Goal: Task Accomplishment & Management: Complete application form

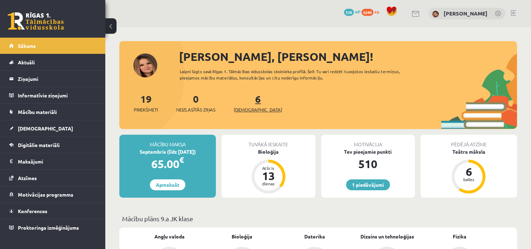
click at [245, 109] on span "[DEMOGRAPHIC_DATA]" at bounding box center [258, 109] width 48 height 7
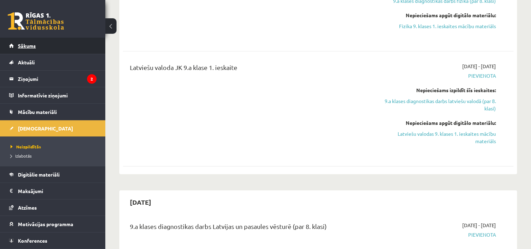
click at [42, 41] on link "Sākums" at bounding box center [52, 46] width 87 height 16
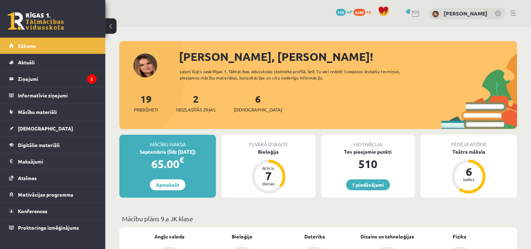
click at [500, 15] on link at bounding box center [498, 14] width 7 height 7
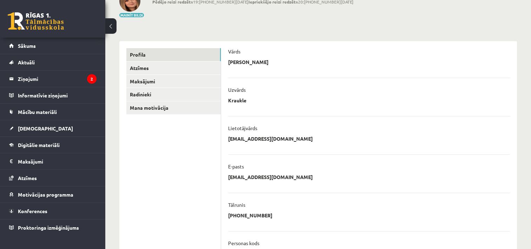
scroll to position [50, 0]
click at [149, 55] on link "Profils" at bounding box center [173, 54] width 94 height 13
click at [148, 67] on link "Atzīmes" at bounding box center [173, 68] width 94 height 13
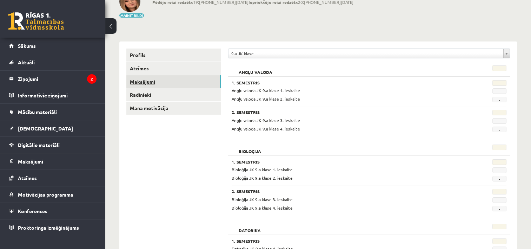
click at [149, 79] on link "Maksājumi" at bounding box center [173, 81] width 94 height 13
click at [202, 90] on link "Radinieki" at bounding box center [173, 94] width 94 height 13
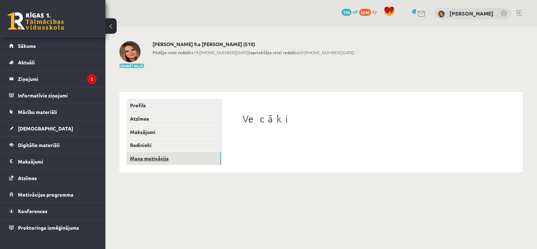
click at [183, 164] on link "Mana motivācija" at bounding box center [173, 158] width 94 height 13
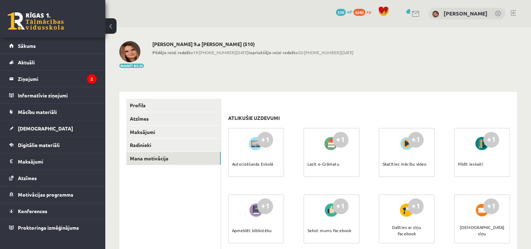
click at [412, 12] on link at bounding box center [416, 14] width 8 height 6
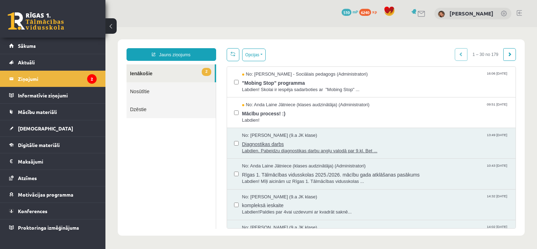
click at [298, 134] on span "No: [PERSON_NAME] (9.a JK klase)" at bounding box center [279, 135] width 75 height 7
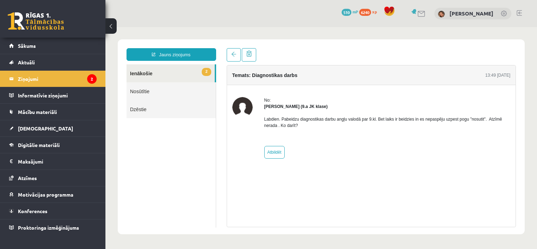
click at [173, 94] on link "Nosūtītie" at bounding box center [170, 91] width 89 height 18
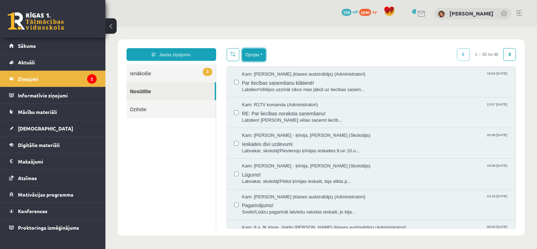
click at [259, 56] on button "Opcijas" at bounding box center [254, 54] width 24 height 13
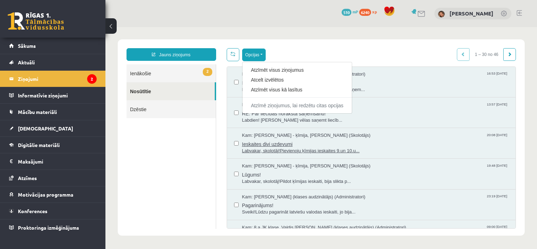
click at [282, 151] on span "Labvakar, skolotāj!Pievienoju ķīmijas ieskaites 9.un 10.u..." at bounding box center [375, 151] width 267 height 7
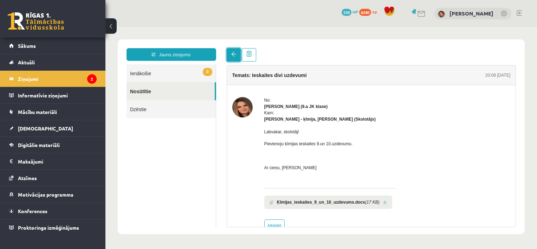
click at [236, 60] on link at bounding box center [234, 54] width 14 height 13
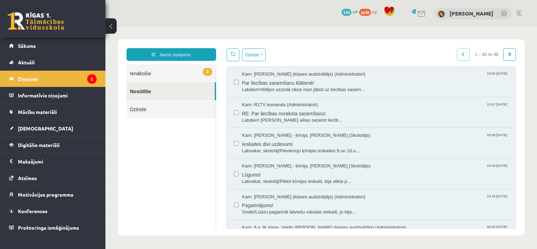
click at [184, 72] on link "2 Ienākošie" at bounding box center [170, 73] width 89 height 18
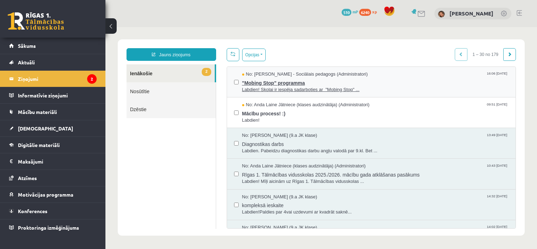
click at [305, 80] on span ""Mobing Stop" programma" at bounding box center [375, 82] width 267 height 9
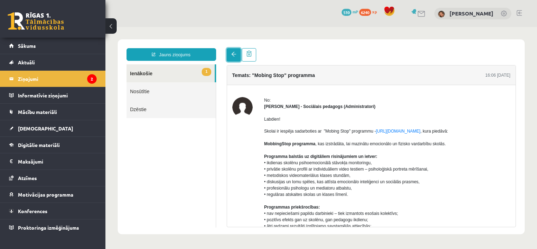
click at [233, 58] on link at bounding box center [234, 54] width 14 height 13
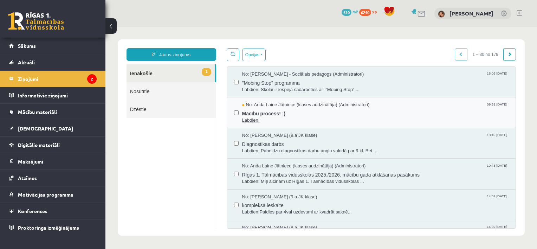
click at [242, 110] on span "Mācību process! :)" at bounding box center [375, 112] width 267 height 9
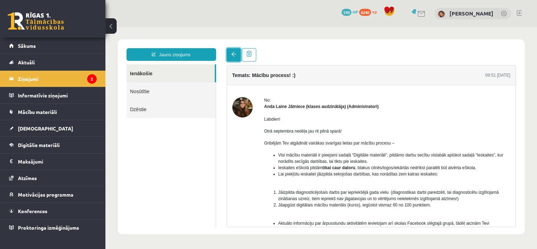
click at [231, 59] on link at bounding box center [234, 54] width 14 height 13
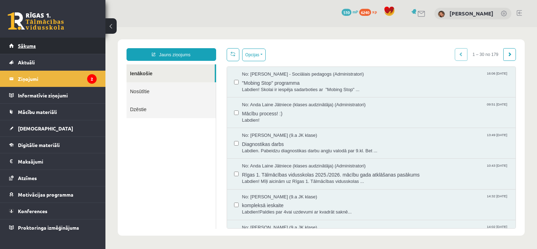
click at [72, 47] on link "Sākums" at bounding box center [52, 46] width 87 height 16
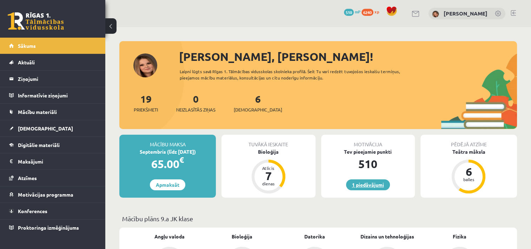
click at [359, 183] on link "1 piedāvājumi" at bounding box center [368, 184] width 44 height 11
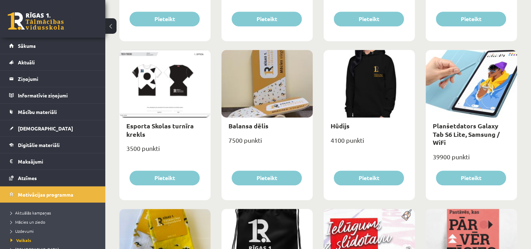
scroll to position [382, 0]
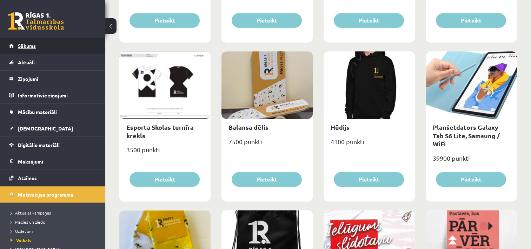
click at [52, 48] on link "Sākums" at bounding box center [52, 46] width 87 height 16
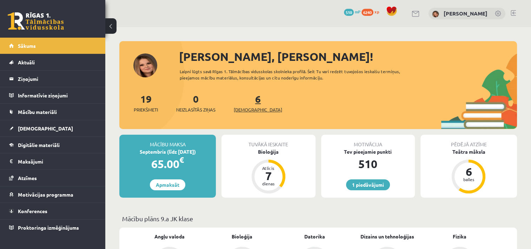
click at [247, 108] on span "[DEMOGRAPHIC_DATA]" at bounding box center [258, 109] width 48 height 7
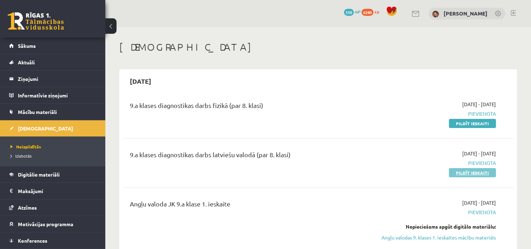
click at [461, 171] on link "Pildīt ieskaiti" at bounding box center [472, 172] width 47 height 9
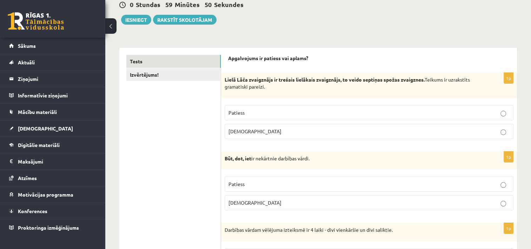
scroll to position [71, 0]
click at [317, 132] on p "[DEMOGRAPHIC_DATA]" at bounding box center [369, 131] width 281 height 7
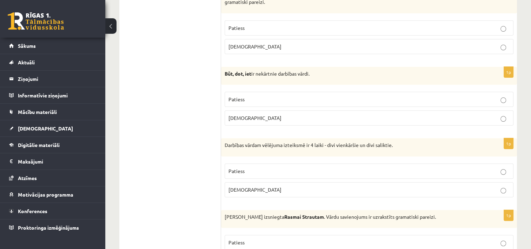
scroll to position [156, 0]
click at [319, 104] on label "Patiess" at bounding box center [369, 99] width 289 height 15
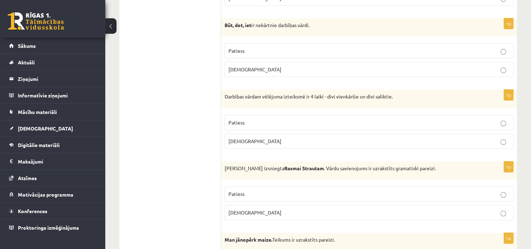
scroll to position [204, 0]
click at [326, 141] on p "Aplams" at bounding box center [369, 141] width 281 height 7
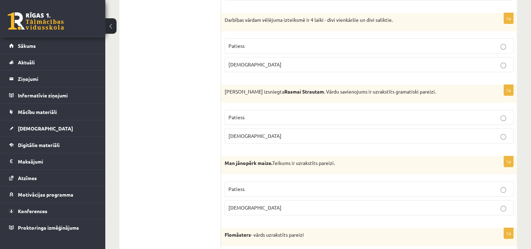
scroll to position [282, 0]
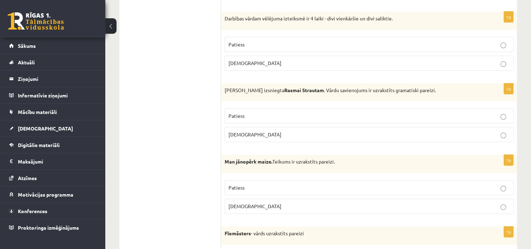
click at [465, 129] on label "Aplams" at bounding box center [369, 134] width 289 height 15
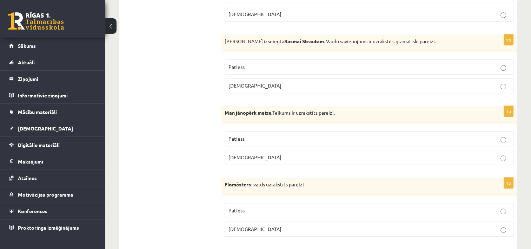
scroll to position [341, 0]
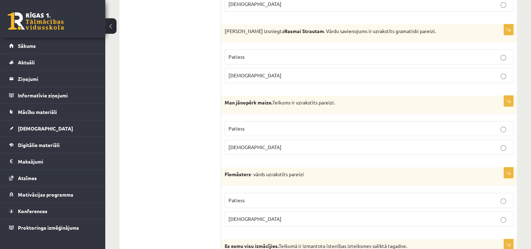
click at [444, 129] on p "Patiess" at bounding box center [369, 128] width 281 height 7
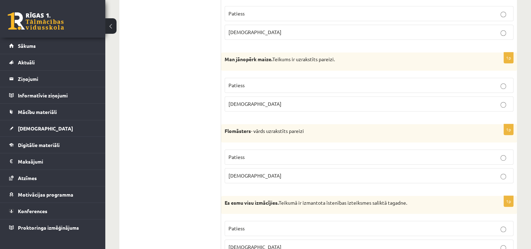
scroll to position [385, 0]
click at [342, 174] on p "Aplams" at bounding box center [369, 174] width 281 height 7
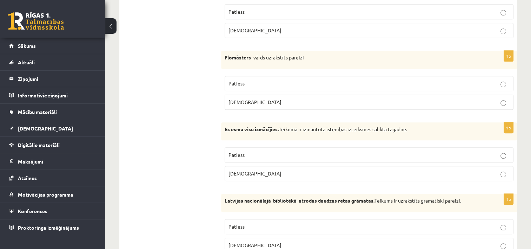
scroll to position [459, 0]
click at [340, 156] on label "Patiess" at bounding box center [369, 153] width 289 height 15
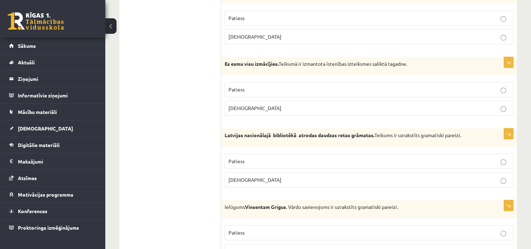
scroll to position [524, 0]
click at [307, 161] on p "Patiess" at bounding box center [369, 160] width 281 height 7
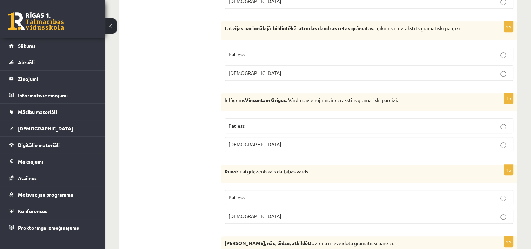
scroll to position [631, 0]
click at [334, 121] on p "Patiess" at bounding box center [369, 124] width 281 height 7
click at [334, 141] on p "Aplams" at bounding box center [369, 143] width 281 height 7
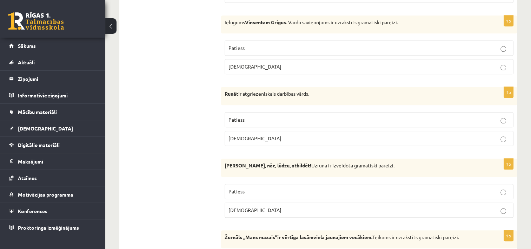
scroll to position [708, 0]
click at [343, 119] on p "Patiess" at bounding box center [369, 119] width 281 height 7
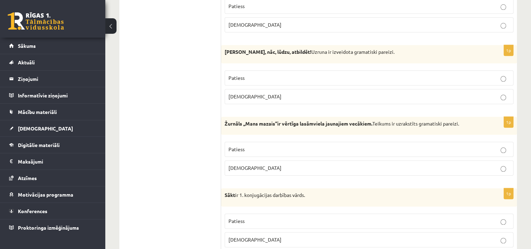
scroll to position [822, 0]
click at [437, 92] on p "Aplams" at bounding box center [369, 95] width 281 height 7
click at [298, 148] on p "Patiess" at bounding box center [369, 148] width 281 height 7
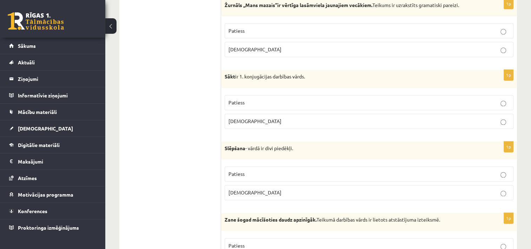
scroll to position [942, 0]
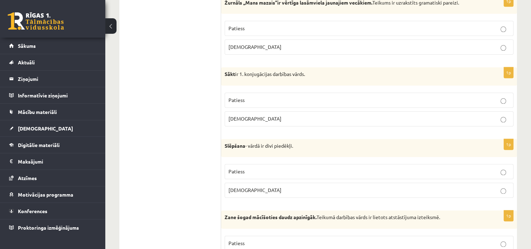
click at [252, 188] on p "Aplams" at bounding box center [369, 189] width 281 height 7
click at [306, 117] on p "Aplams" at bounding box center [369, 118] width 281 height 7
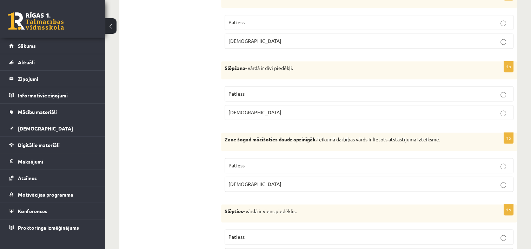
scroll to position [1053, 0]
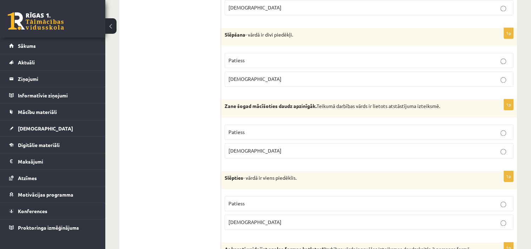
click at [258, 129] on p "Patiess" at bounding box center [369, 131] width 281 height 7
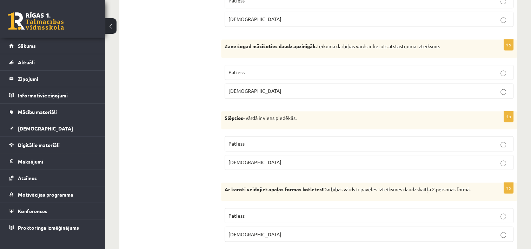
scroll to position [1112, 0]
click at [253, 140] on p "Patiess" at bounding box center [369, 143] width 281 height 7
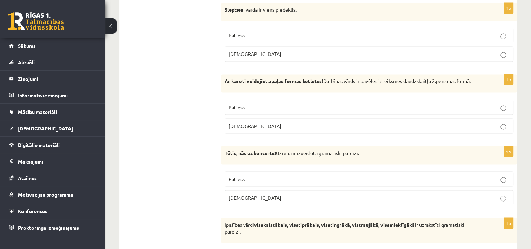
scroll to position [1222, 0]
click at [282, 103] on p "Patiess" at bounding box center [369, 106] width 281 height 7
click at [319, 121] on p "Aplams" at bounding box center [369, 124] width 281 height 7
click at [300, 193] on p "Aplams" at bounding box center [369, 196] width 281 height 7
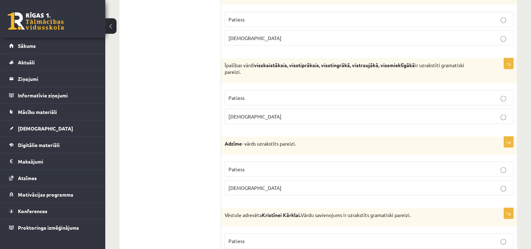
scroll to position [1380, 0]
click at [266, 115] on label "Aplams" at bounding box center [369, 116] width 289 height 15
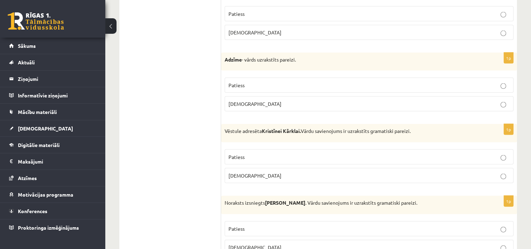
scroll to position [1464, 0]
click at [265, 100] on p "Aplams" at bounding box center [369, 103] width 281 height 7
click at [261, 153] on p "Patiess" at bounding box center [369, 156] width 281 height 7
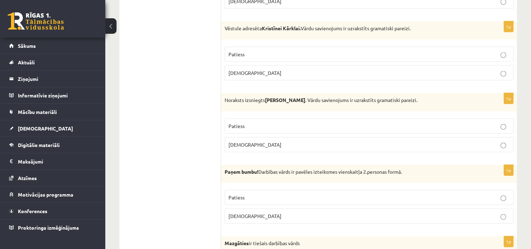
scroll to position [1567, 0]
click at [258, 141] on p "Aplams" at bounding box center [369, 144] width 281 height 7
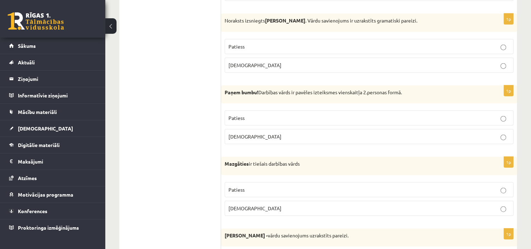
scroll to position [1656, 0]
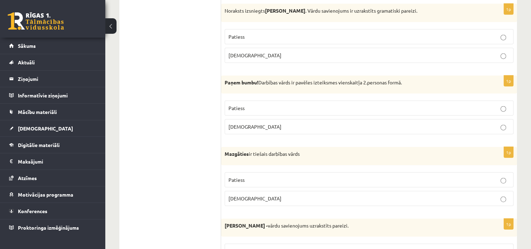
click at [273, 104] on p "Patiess" at bounding box center [369, 107] width 281 height 7
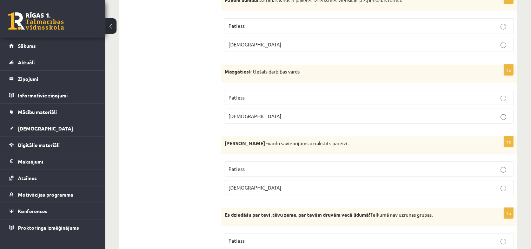
scroll to position [1738, 0]
click at [280, 94] on p "Patiess" at bounding box center [369, 97] width 281 height 7
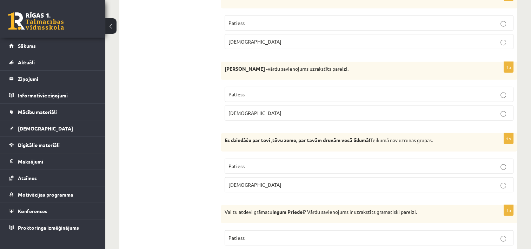
scroll to position [1812, 0]
click at [274, 110] on p "Aplams" at bounding box center [369, 113] width 281 height 7
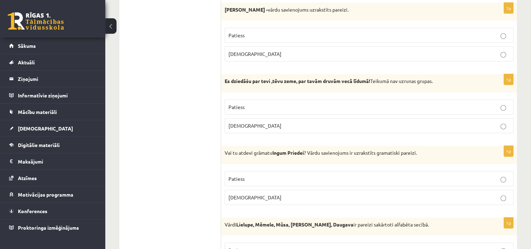
scroll to position [1879, 0]
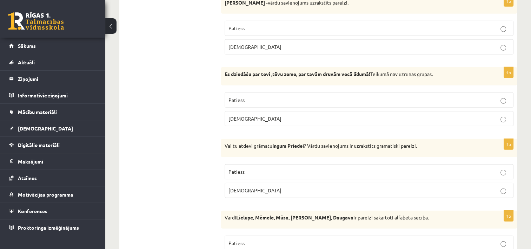
click at [277, 115] on p "Aplams" at bounding box center [369, 118] width 281 height 7
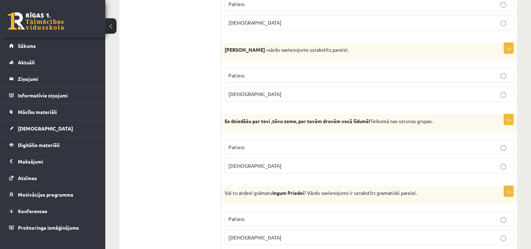
scroll to position [1833, 0]
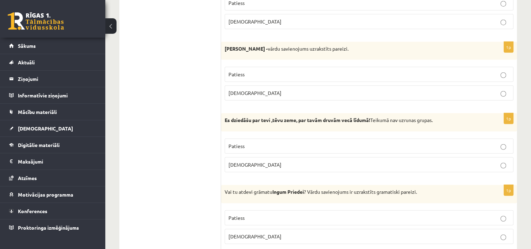
click at [273, 142] on p "Patiess" at bounding box center [369, 145] width 281 height 7
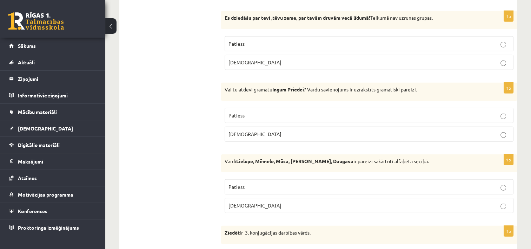
scroll to position [1936, 0]
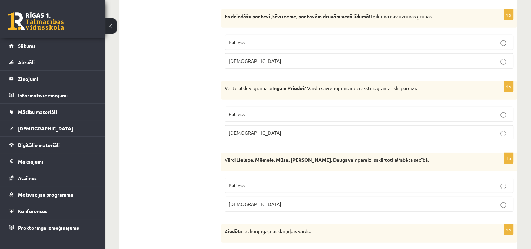
click at [282, 130] on label "Aplams" at bounding box center [369, 132] width 289 height 15
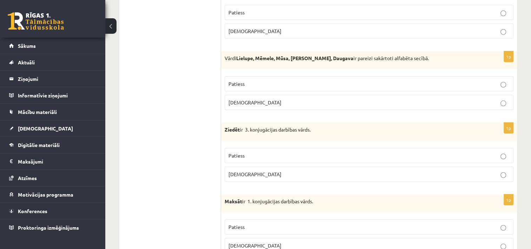
scroll to position [2039, 0]
click at [308, 79] on p "Patiess" at bounding box center [369, 82] width 281 height 7
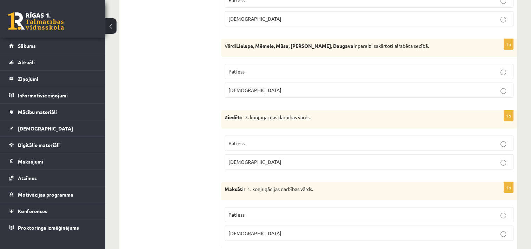
scroll to position [2060, 0]
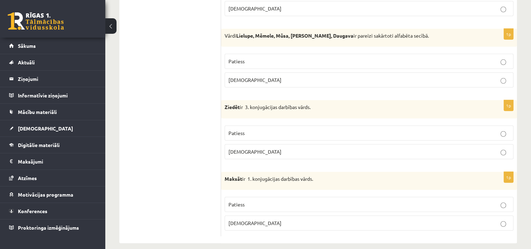
click at [331, 129] on p "Patiess" at bounding box center [369, 132] width 281 height 7
click at [351, 197] on label "Patiess" at bounding box center [369, 204] width 289 height 15
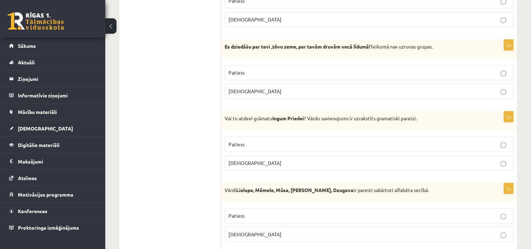
scroll to position [1906, 0]
click at [327, 88] on p "Aplams" at bounding box center [369, 91] width 281 height 7
click at [501, 227] on label "Aplams" at bounding box center [369, 234] width 289 height 15
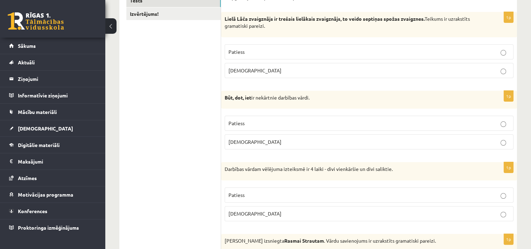
scroll to position [0, 0]
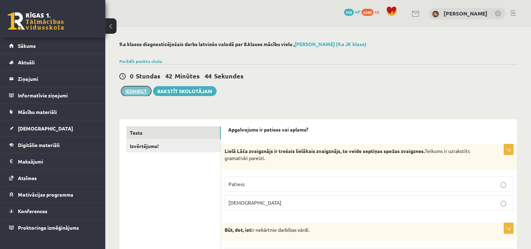
click at [136, 90] on button "Iesniegt" at bounding box center [136, 91] width 30 height 10
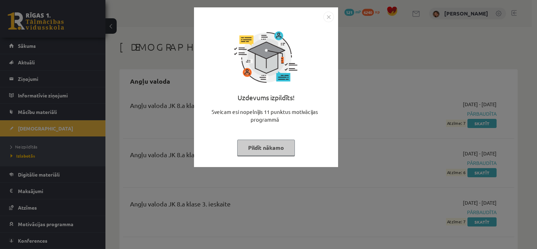
click at [274, 149] on button "Pildīt nākamo" at bounding box center [266, 147] width 58 height 16
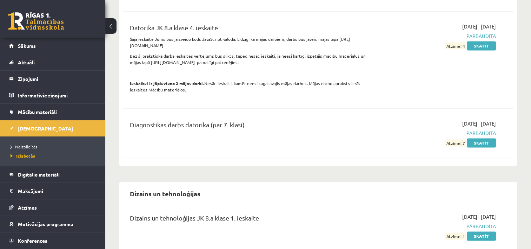
scroll to position [1016, 0]
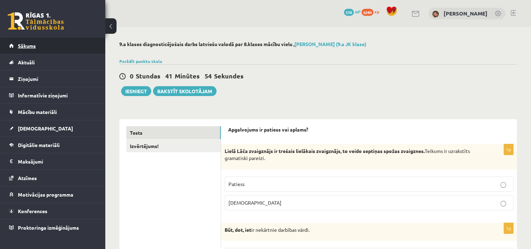
click at [42, 44] on link "Sākums" at bounding box center [52, 46] width 87 height 16
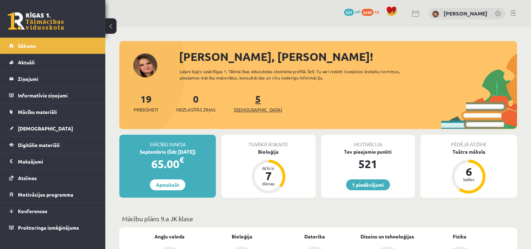
click at [246, 100] on link "5 [DEMOGRAPHIC_DATA]" at bounding box center [258, 102] width 48 height 21
